Goal: Task Accomplishment & Management: Manage account settings

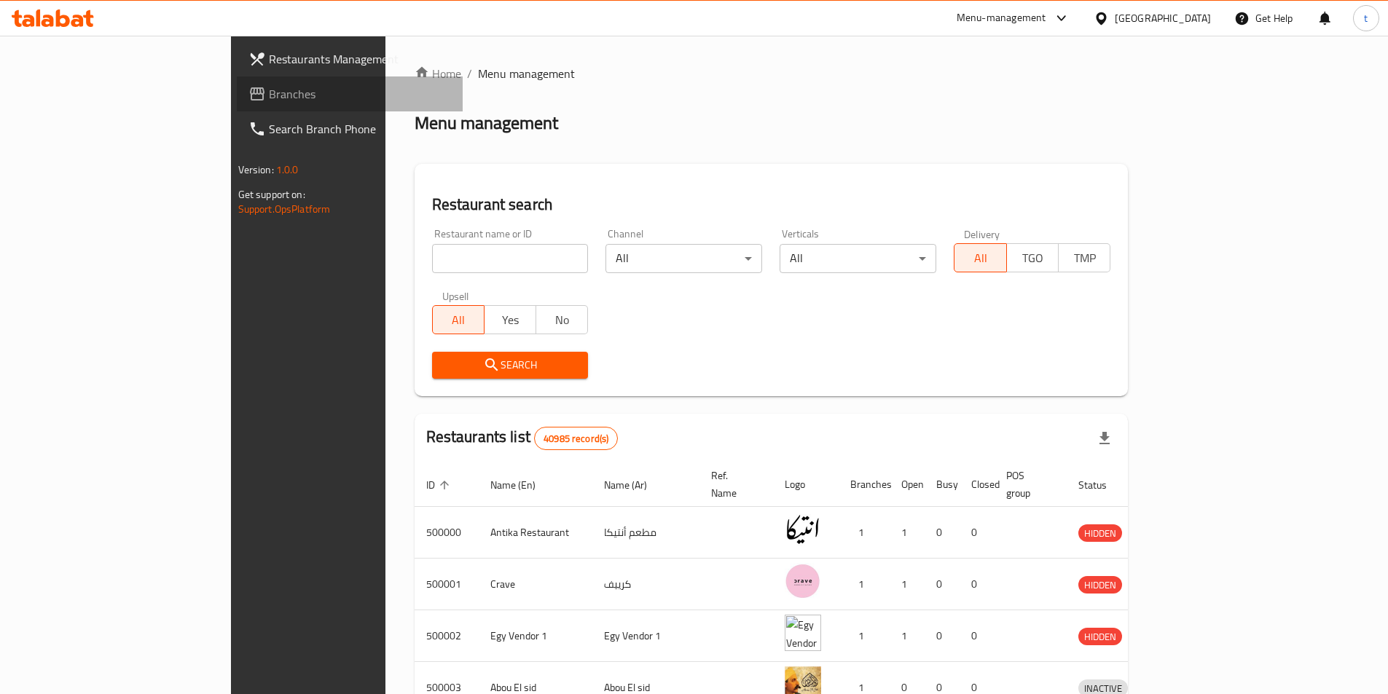
click at [269, 97] on span "Branches" at bounding box center [360, 93] width 182 height 17
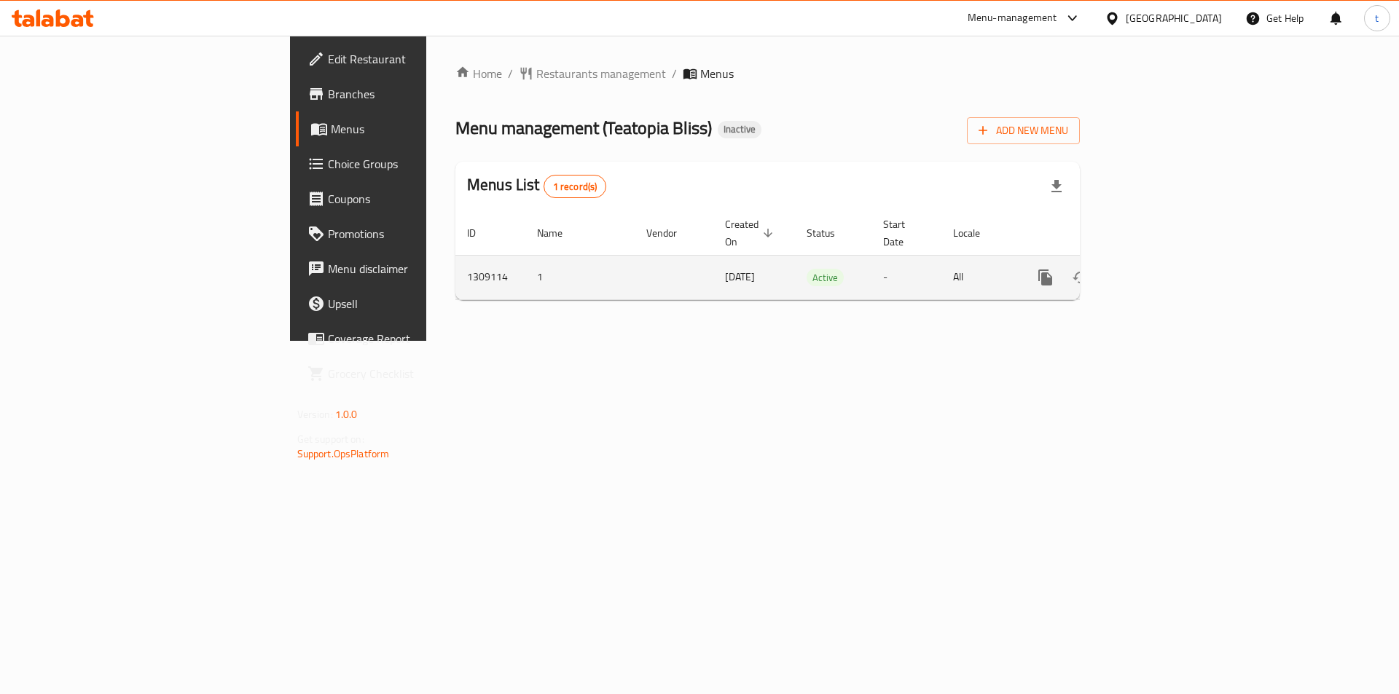
click at [1168, 270] on link "enhanced table" at bounding box center [1150, 277] width 35 height 35
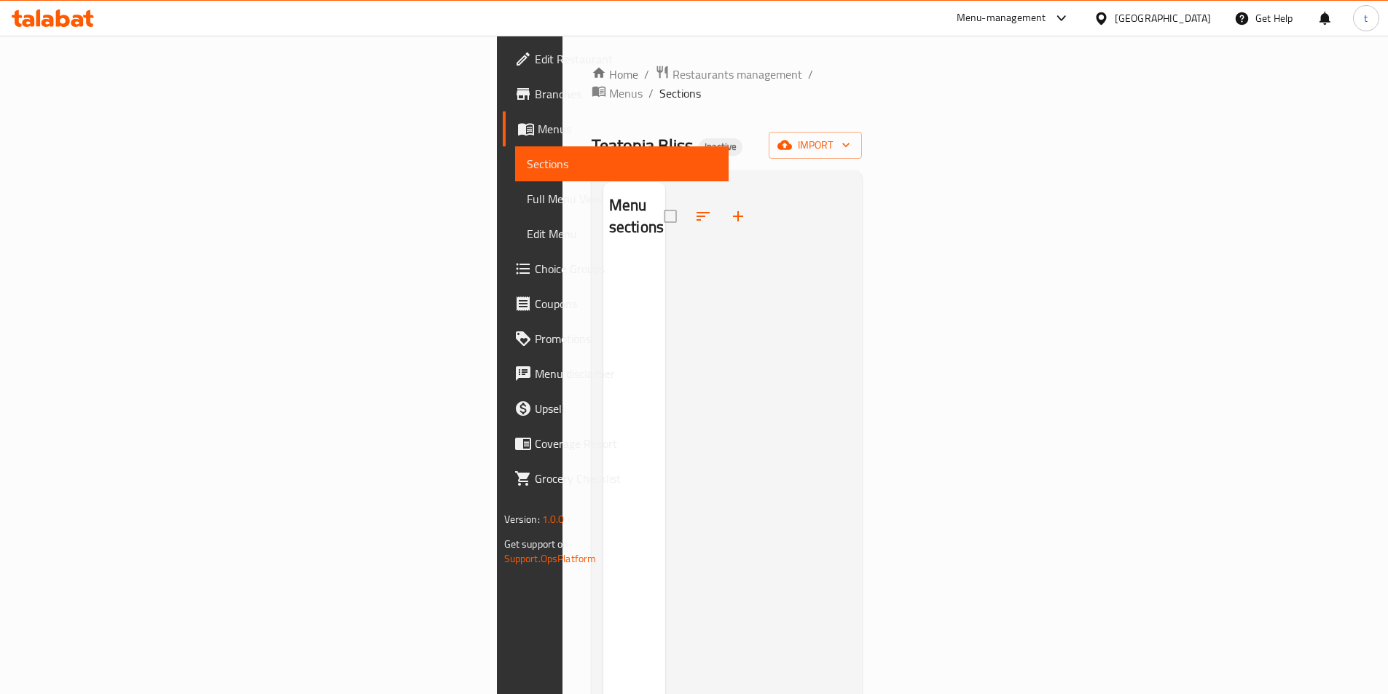
click at [515, 156] on link "Sections" at bounding box center [621, 163] width 213 height 35
click at [527, 194] on span "Full Menu View" at bounding box center [622, 198] width 190 height 17
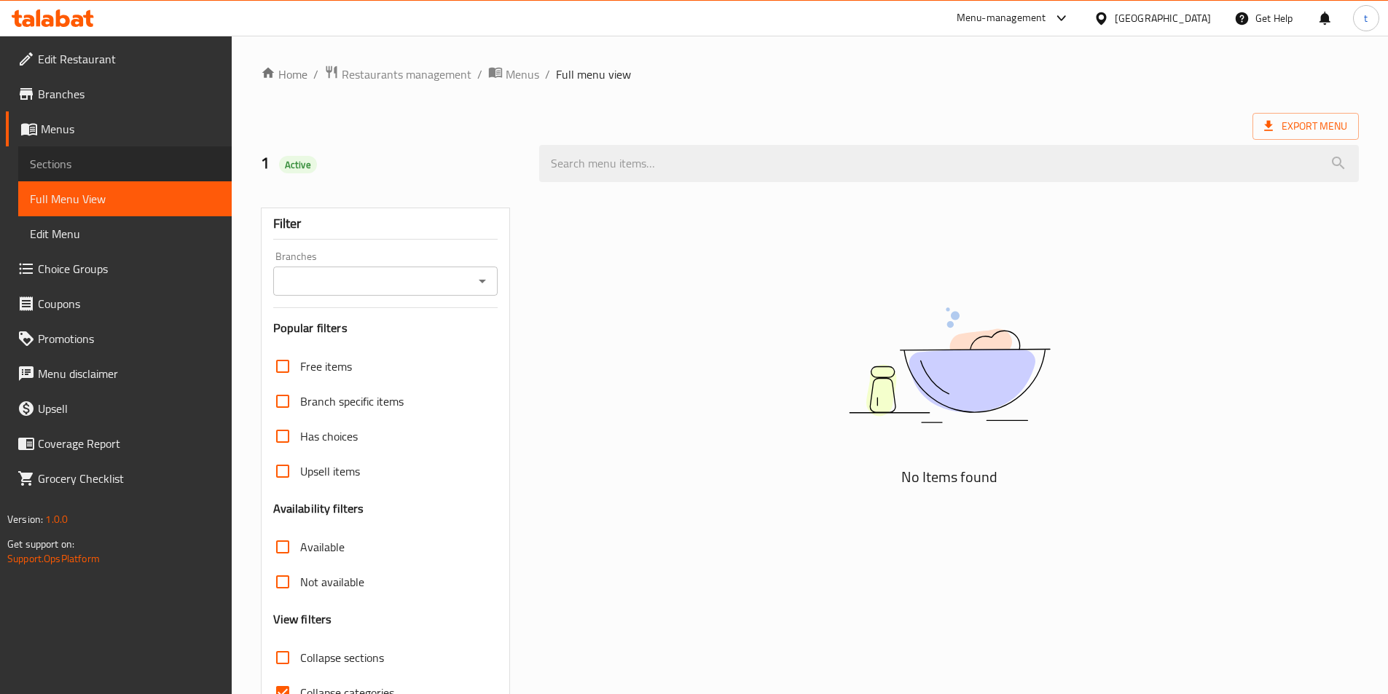
click at [64, 173] on span "Sections" at bounding box center [125, 163] width 190 height 17
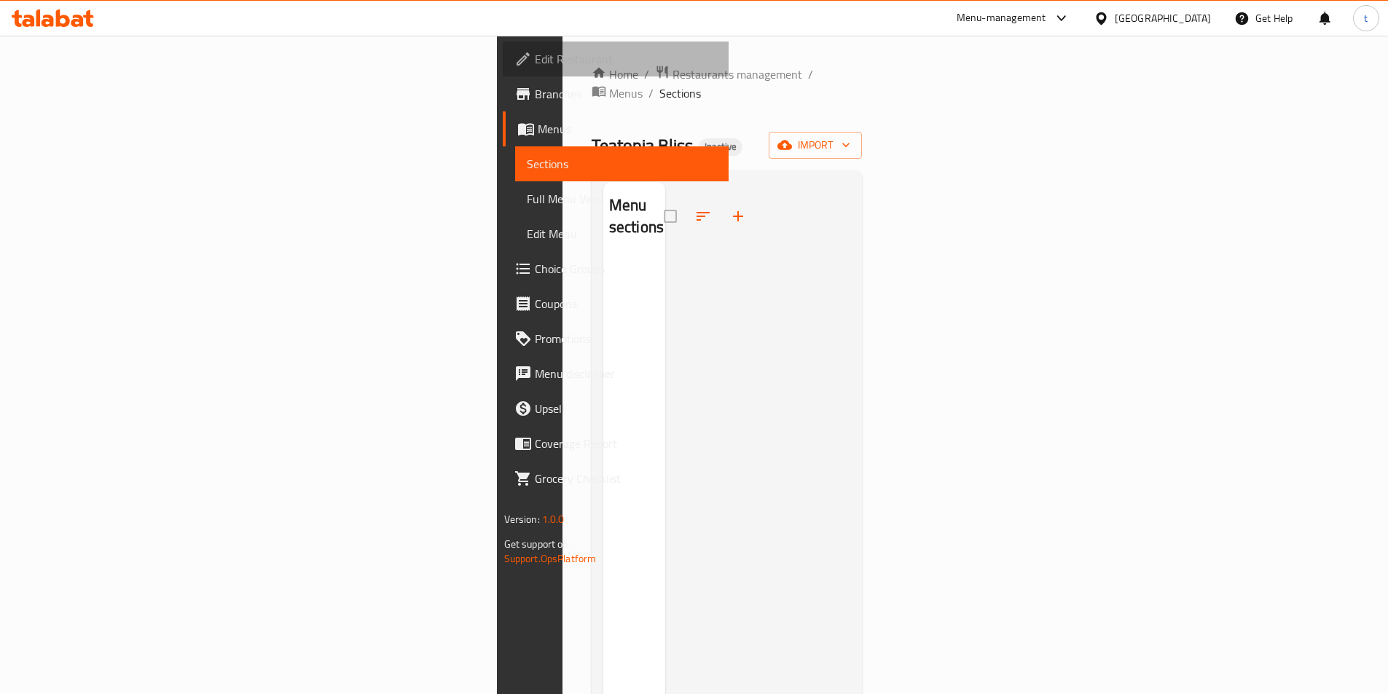
click at [535, 52] on span "Edit Restaurant" at bounding box center [626, 58] width 182 height 17
